Goal: Find specific page/section: Find specific page/section

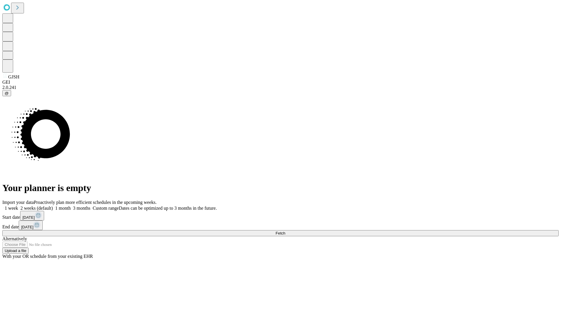
click at [285, 231] on span "Fetch" at bounding box center [280, 233] width 10 height 4
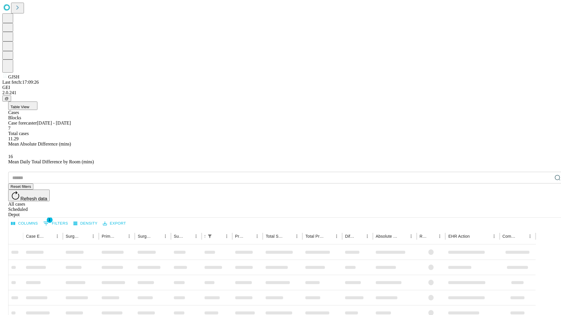
click at [545, 212] on div "Depot" at bounding box center [286, 214] width 556 height 5
